Goal: Task Accomplishment & Management: Use online tool/utility

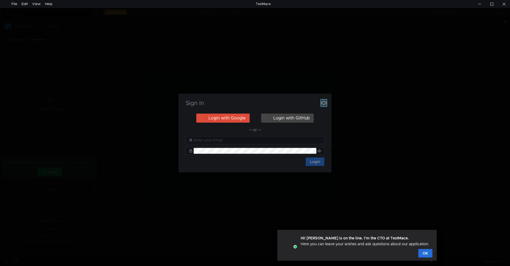
click at [323, 103] on icon "button" at bounding box center [323, 102] width 5 height 5
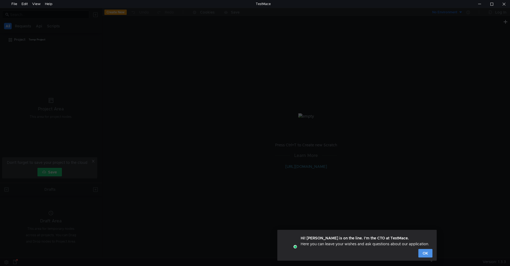
click at [424, 252] on button "OK" at bounding box center [426, 253] width 14 height 9
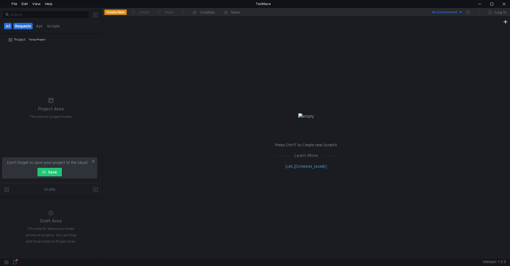
click at [27, 26] on button "Requests" at bounding box center [22, 26] width 19 height 6
click at [40, 26] on button "Api" at bounding box center [40, 26] width 10 height 6
click at [7, 26] on button "All" at bounding box center [8, 26] width 8 height 6
click at [114, 12] on button "Create New" at bounding box center [115, 12] width 22 height 5
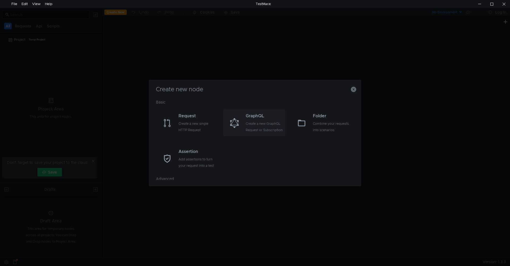
click at [271, 131] on div "Create a new GraphQL Request or Subscription" at bounding box center [265, 126] width 38 height 13
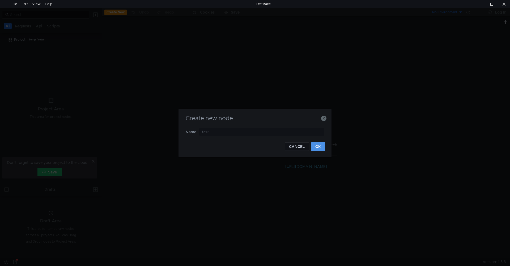
type input "test"
click at [320, 147] on button "OK" at bounding box center [318, 146] width 14 height 9
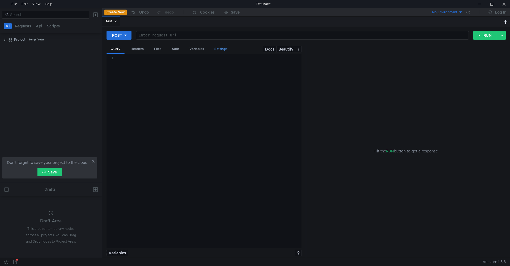
click at [218, 50] on div "Settings" at bounding box center [221, 49] width 22 height 10
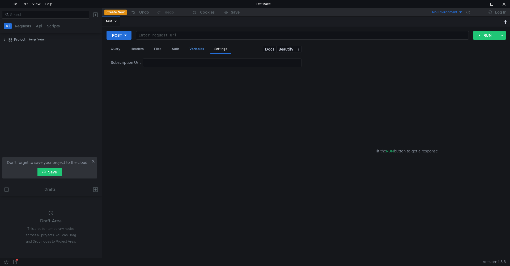
click at [199, 51] on div "Variables" at bounding box center [196, 49] width 23 height 10
click at [117, 51] on div "Query" at bounding box center [116, 49] width 18 height 10
click at [482, 5] on div at bounding box center [480, 4] width 12 height 8
click at [503, 4] on div at bounding box center [504, 4] width 12 height 8
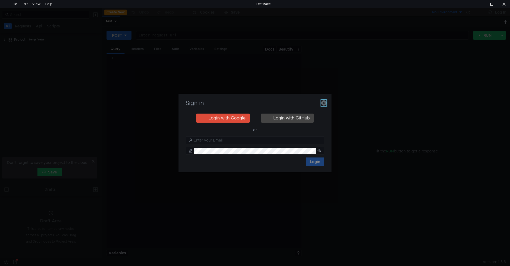
click at [321, 103] on icon "button" at bounding box center [323, 102] width 5 height 5
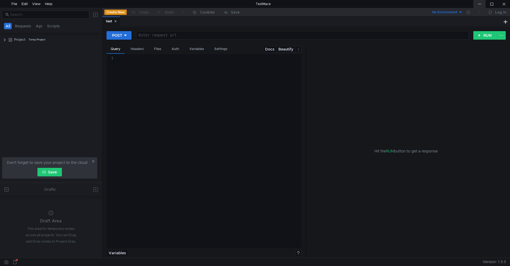
click at [475, 3] on div at bounding box center [480, 4] width 12 height 8
click at [24, 28] on button "Requests" at bounding box center [22, 26] width 19 height 6
click at [2, 27] on app-scrollable-buttons-container "All Requests Api Scripts" at bounding box center [51, 26] width 102 height 10
click at [3, 38] on clr-icon at bounding box center [5, 40] width 4 height 4
click at [98, 38] on icon at bounding box center [97, 40] width 4 height 4
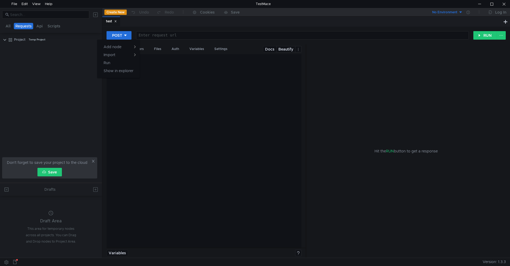
click at [127, 126] on div at bounding box center [255, 133] width 510 height 266
click at [136, 52] on div "Headers" at bounding box center [137, 49] width 22 height 10
click at [119, 52] on div "Query" at bounding box center [116, 49] width 18 height 10
click at [298, 50] on button at bounding box center [298, 49] width 6 height 6
click at [265, 75] on div at bounding box center [255, 133] width 510 height 266
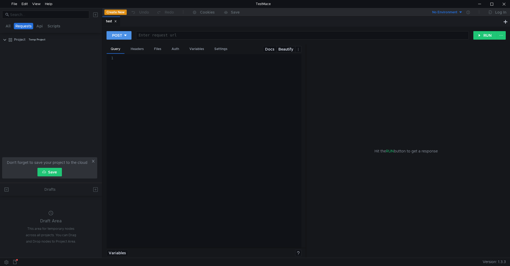
click at [126, 36] on icon at bounding box center [126, 35] width 4 height 4
click at [199, 93] on div at bounding box center [255, 133] width 510 height 266
click at [298, 45] on nz-button-group "Docs Beautify" at bounding box center [282, 49] width 39 height 10
click at [298, 50] on button at bounding box center [298, 49] width 6 height 6
click at [253, 60] on div at bounding box center [255, 133] width 510 height 266
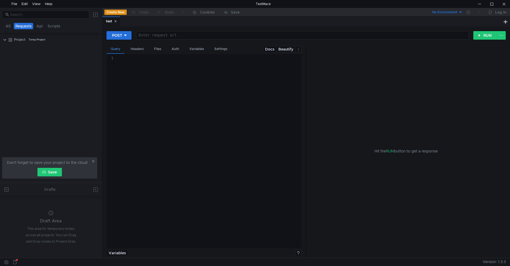
click at [112, 49] on div "Query" at bounding box center [116, 49] width 18 height 10
click at [15, 4] on div "File" at bounding box center [14, 4] width 6 height 8
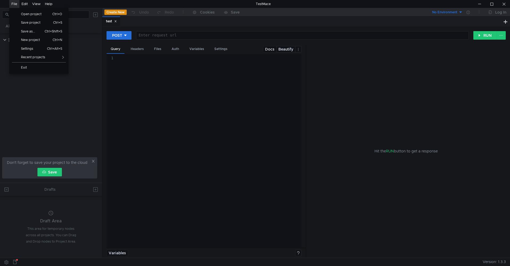
click at [15, 4] on div "File" at bounding box center [14, 4] width 6 height 8
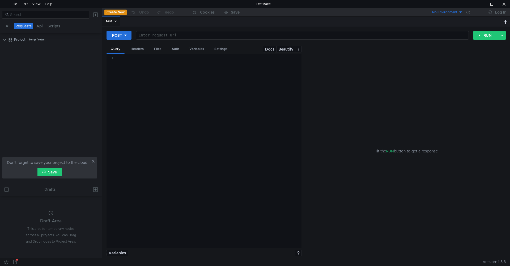
click at [95, 15] on button at bounding box center [95, 14] width 9 height 9
click at [168, 113] on div at bounding box center [255, 133] width 510 height 266
click at [504, 4] on div at bounding box center [504, 4] width 12 height 8
